Goal: Navigation & Orientation: Find specific page/section

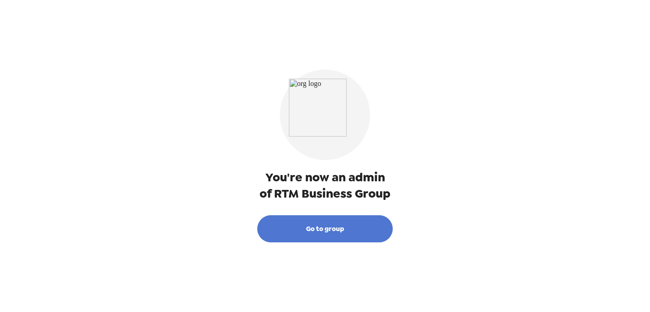
click at [357, 228] on button "Go to group" at bounding box center [325, 228] width 136 height 27
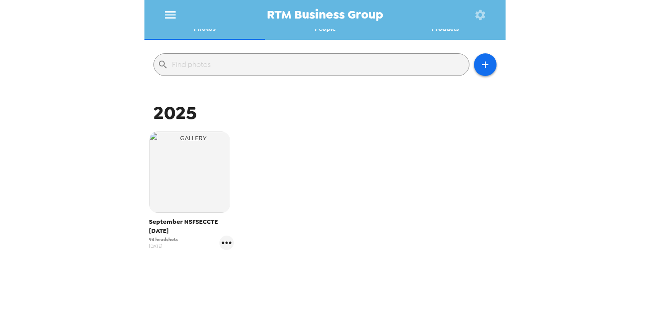
scroll to position [82, 0]
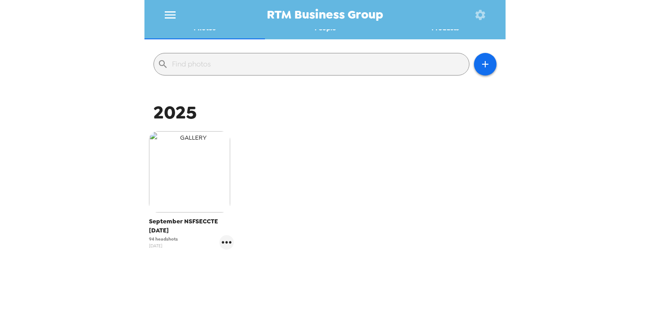
click at [205, 197] on img "button" at bounding box center [189, 171] width 81 height 81
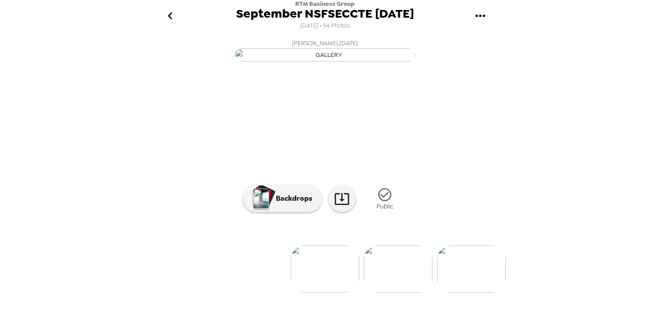
click at [167, 14] on icon "go back" at bounding box center [170, 16] width 14 height 14
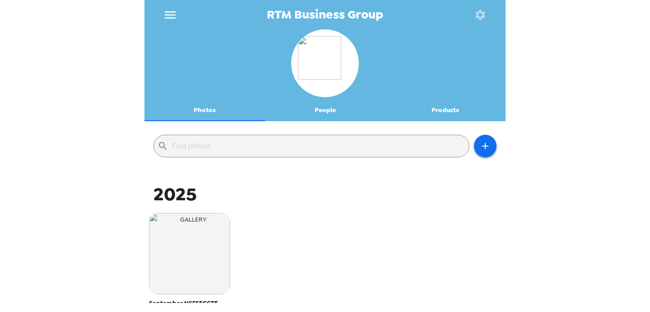
scroll to position [119, 0]
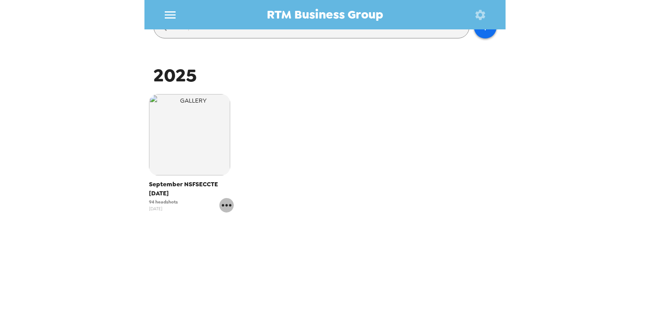
click at [225, 206] on icon "gallery menu" at bounding box center [226, 205] width 9 height 2
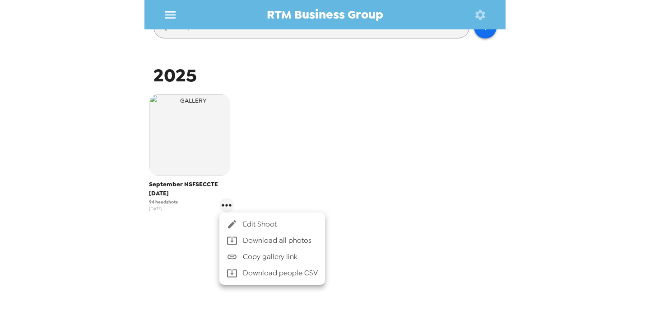
click at [182, 270] on div at bounding box center [325, 156] width 650 height 312
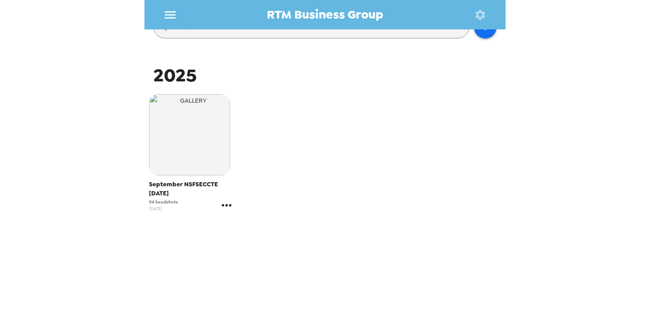
click at [225, 202] on icon "gallery menu" at bounding box center [227, 205] width 14 height 14
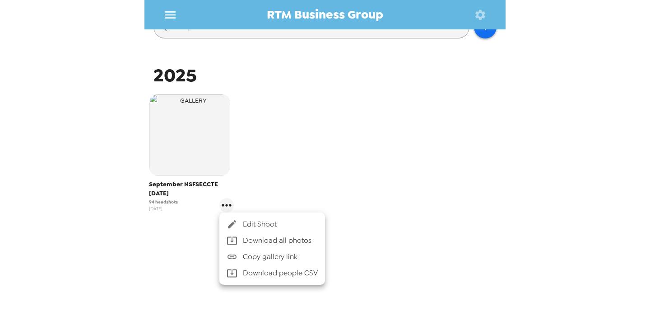
click at [192, 176] on div at bounding box center [325, 156] width 650 height 312
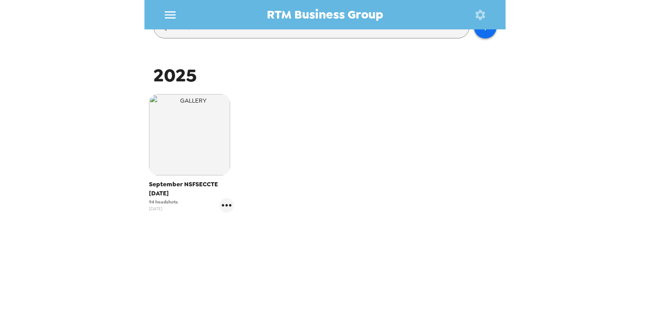
click at [190, 182] on span "September NSFSECCTE [DATE]" at bounding box center [191, 189] width 85 height 18
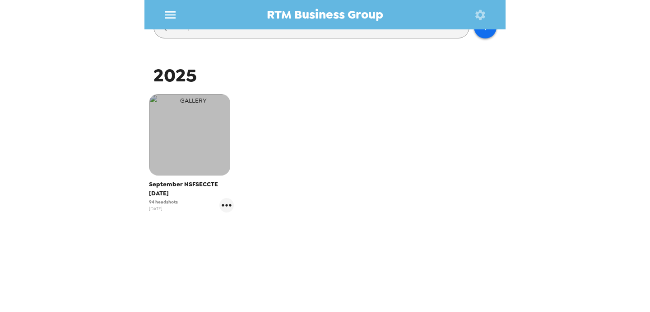
click at [188, 142] on img "button" at bounding box center [189, 134] width 81 height 81
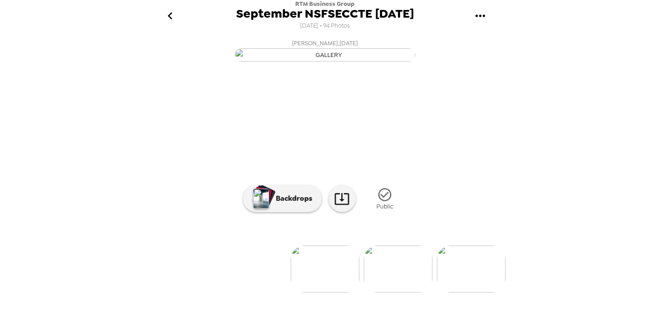
scroll to position [79, 0]
click at [405, 275] on img at bounding box center [398, 268] width 69 height 47
click at [219, 289] on img at bounding box center [225, 268] width 69 height 47
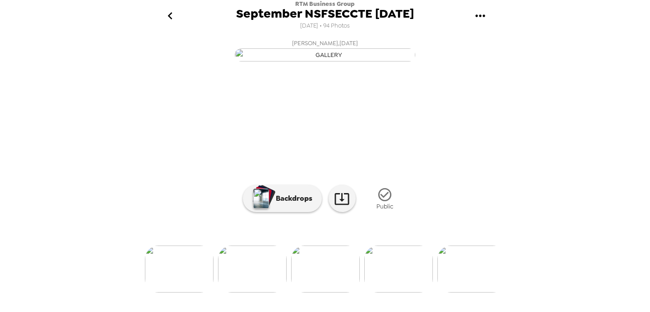
click at [256, 285] on img at bounding box center [252, 268] width 69 height 47
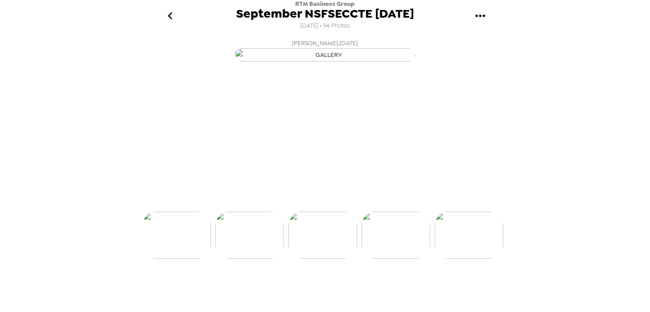
scroll to position [0, 292]
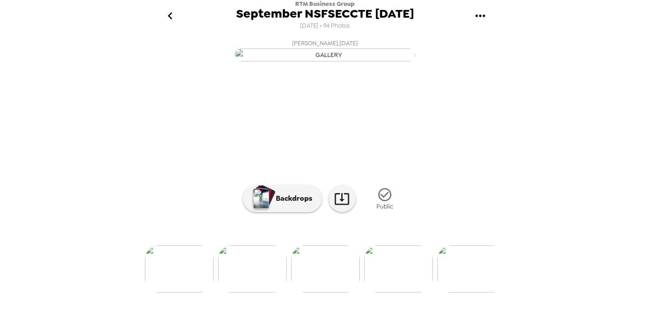
click at [256, 292] on img at bounding box center [252, 268] width 69 height 47
click at [409, 287] on img at bounding box center [413, 268] width 69 height 47
click at [169, 14] on icon "go back" at bounding box center [170, 16] width 14 height 14
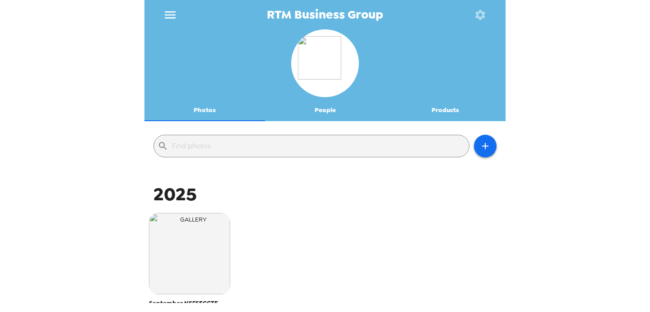
click at [323, 108] on button "People" at bounding box center [325, 110] width 121 height 22
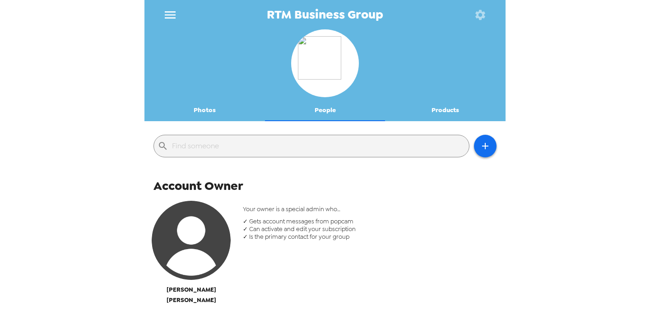
click at [436, 108] on button "Products" at bounding box center [445, 110] width 121 height 22
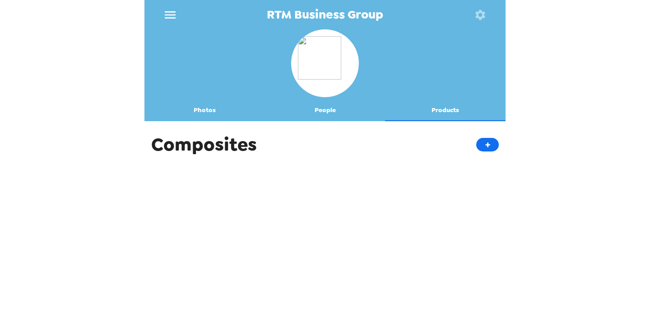
click at [196, 109] on button "Photos" at bounding box center [205, 110] width 121 height 22
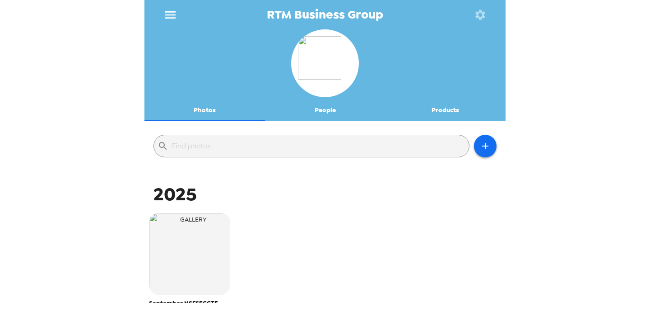
click at [174, 19] on icon "menu" at bounding box center [170, 15] width 14 height 14
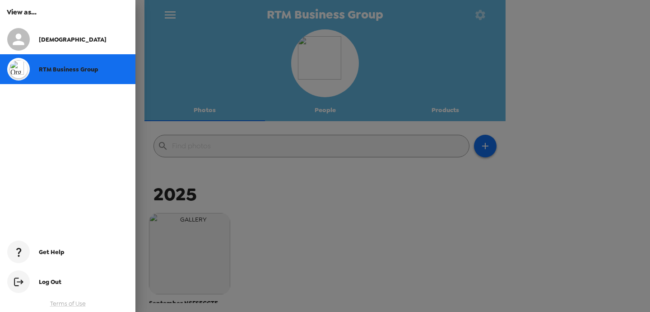
click at [68, 36] on div "[DEMOGRAPHIC_DATA]" at bounding box center [83, 40] width 89 height 8
